Goal: Transaction & Acquisition: Obtain resource

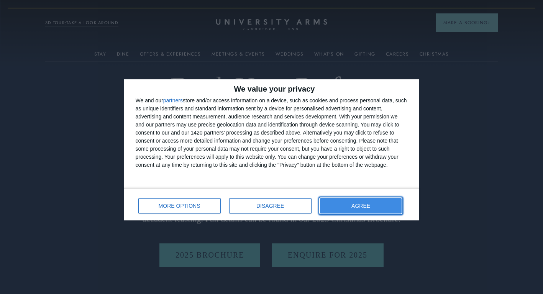
click at [360, 206] on span "AGREE" at bounding box center [360, 205] width 19 height 5
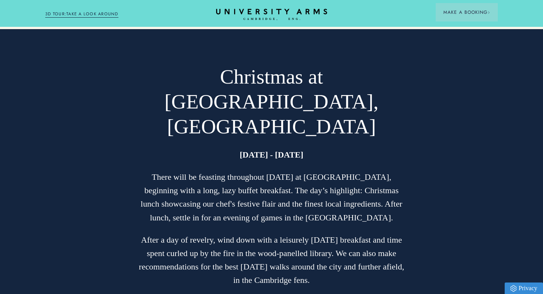
scroll to position [1493, 0]
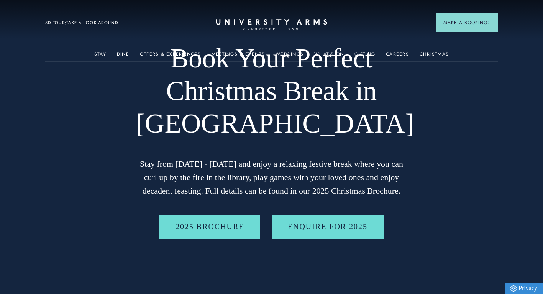
scroll to position [0, 0]
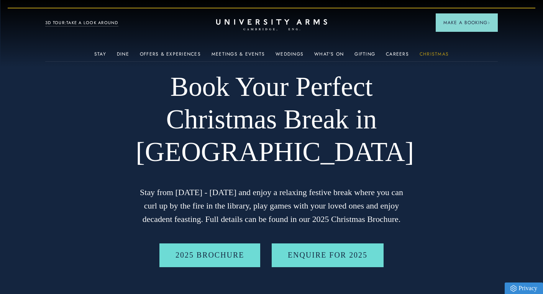
click at [425, 52] on link "Christmas" at bounding box center [433, 56] width 29 height 10
click at [185, 55] on link "Offers & Experiences" at bounding box center [170, 56] width 61 height 10
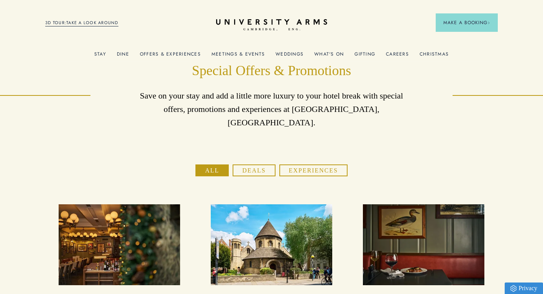
click at [280, 53] on link "Weddings" at bounding box center [289, 56] width 28 height 10
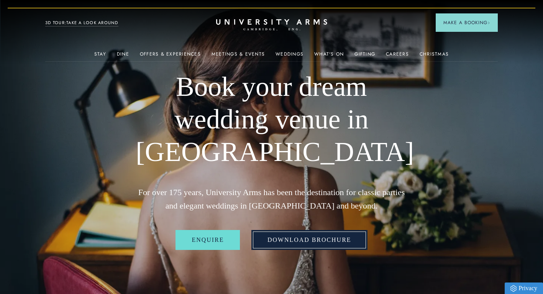
click at [286, 239] on link "Download Brochure" at bounding box center [309, 240] width 116 height 20
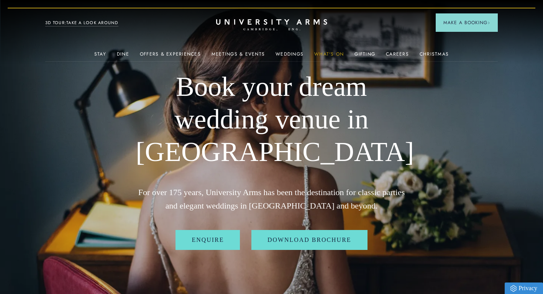
click at [324, 53] on link "What's On" at bounding box center [328, 56] width 29 height 10
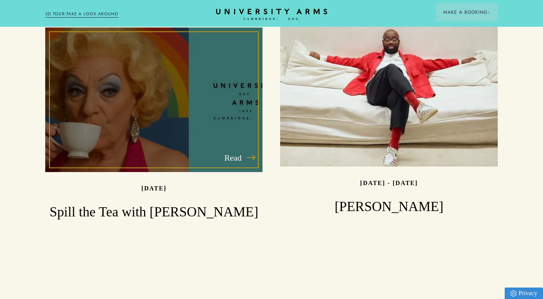
scroll to position [999, 0]
